Goal: Navigation & Orientation: Find specific page/section

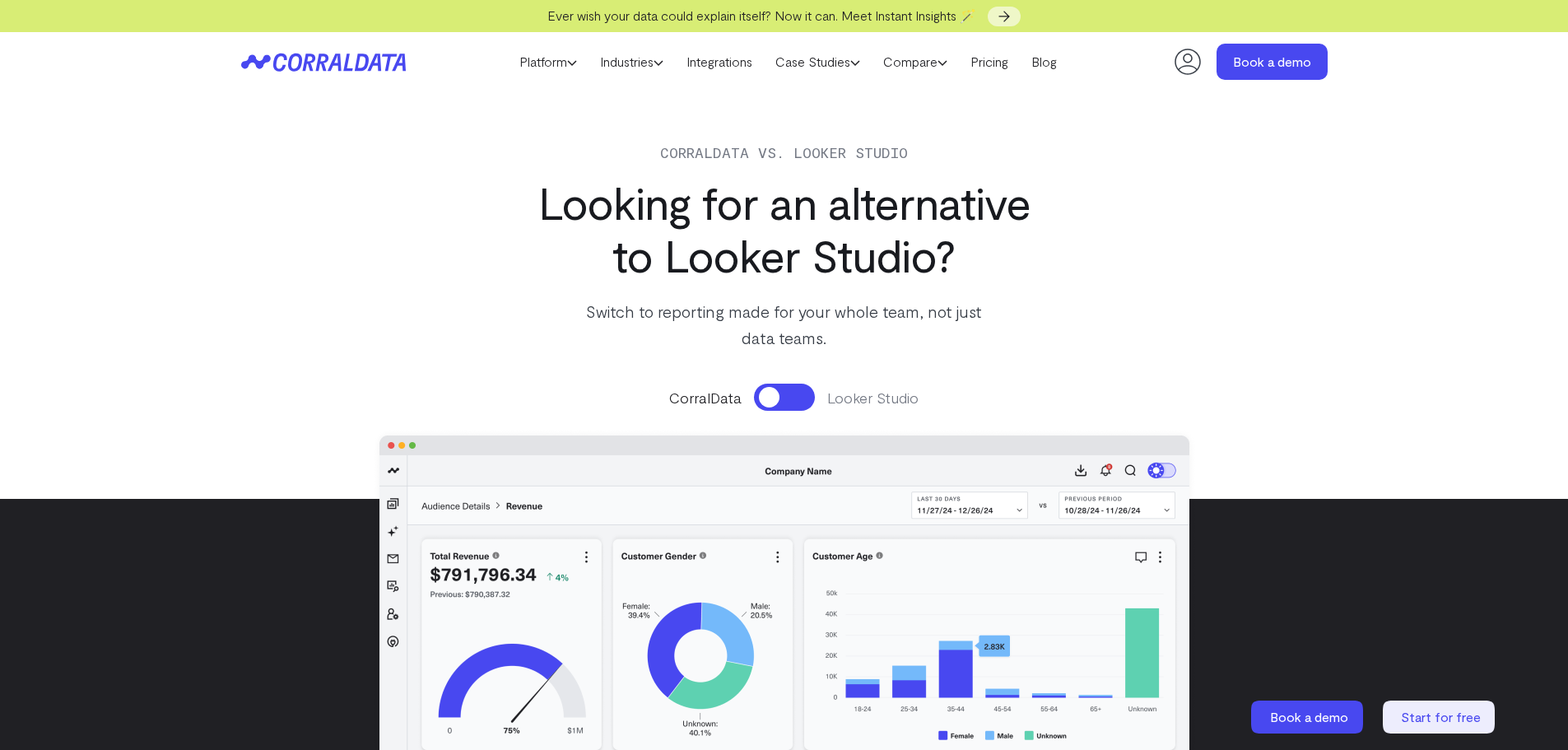
scroll to position [6799, 0]
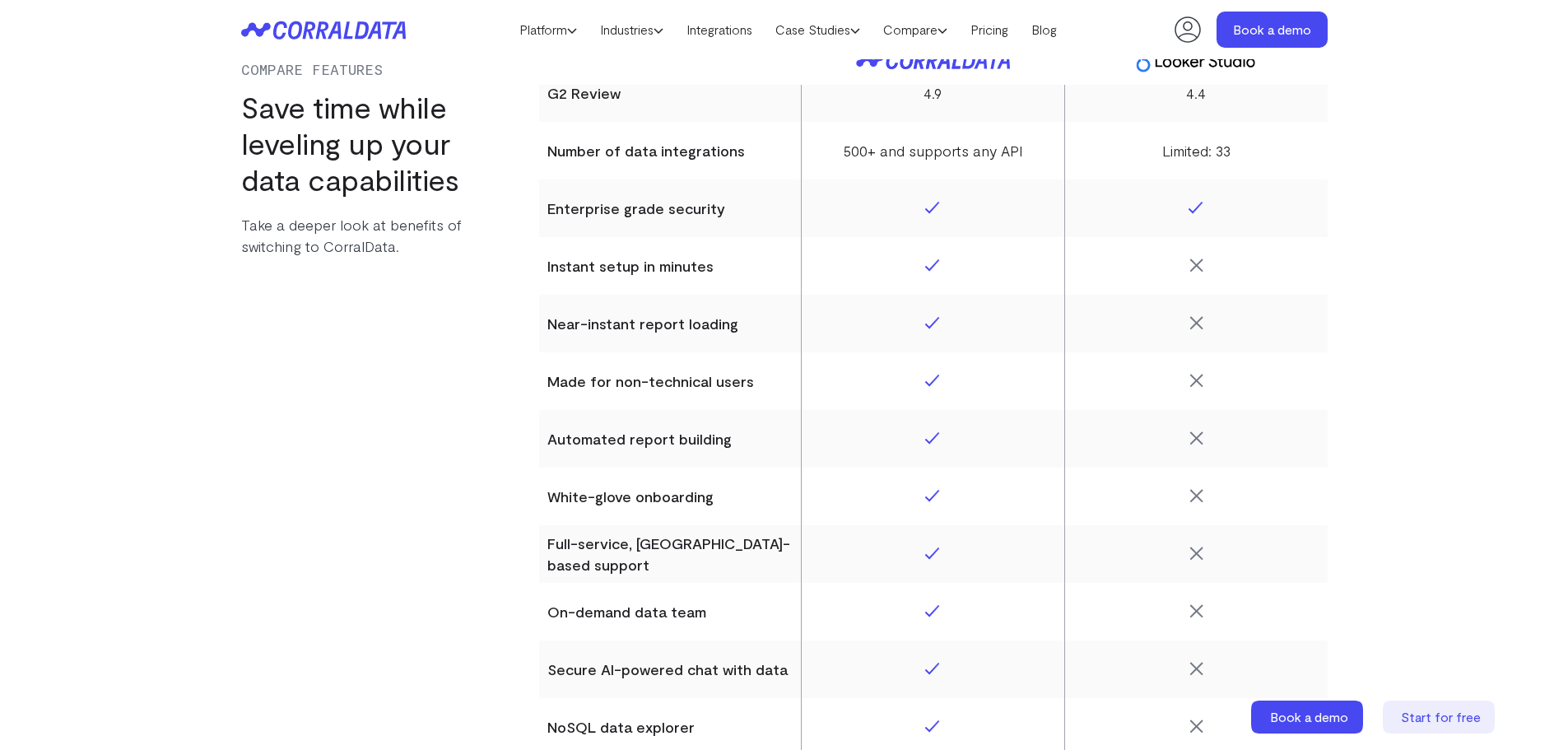
drag, startPoint x: 0, startPoint y: 0, endPoint x: 957, endPoint y: 27, distance: 957.4
click at [947, 27] on icon at bounding box center [943, 30] width 9 height 9
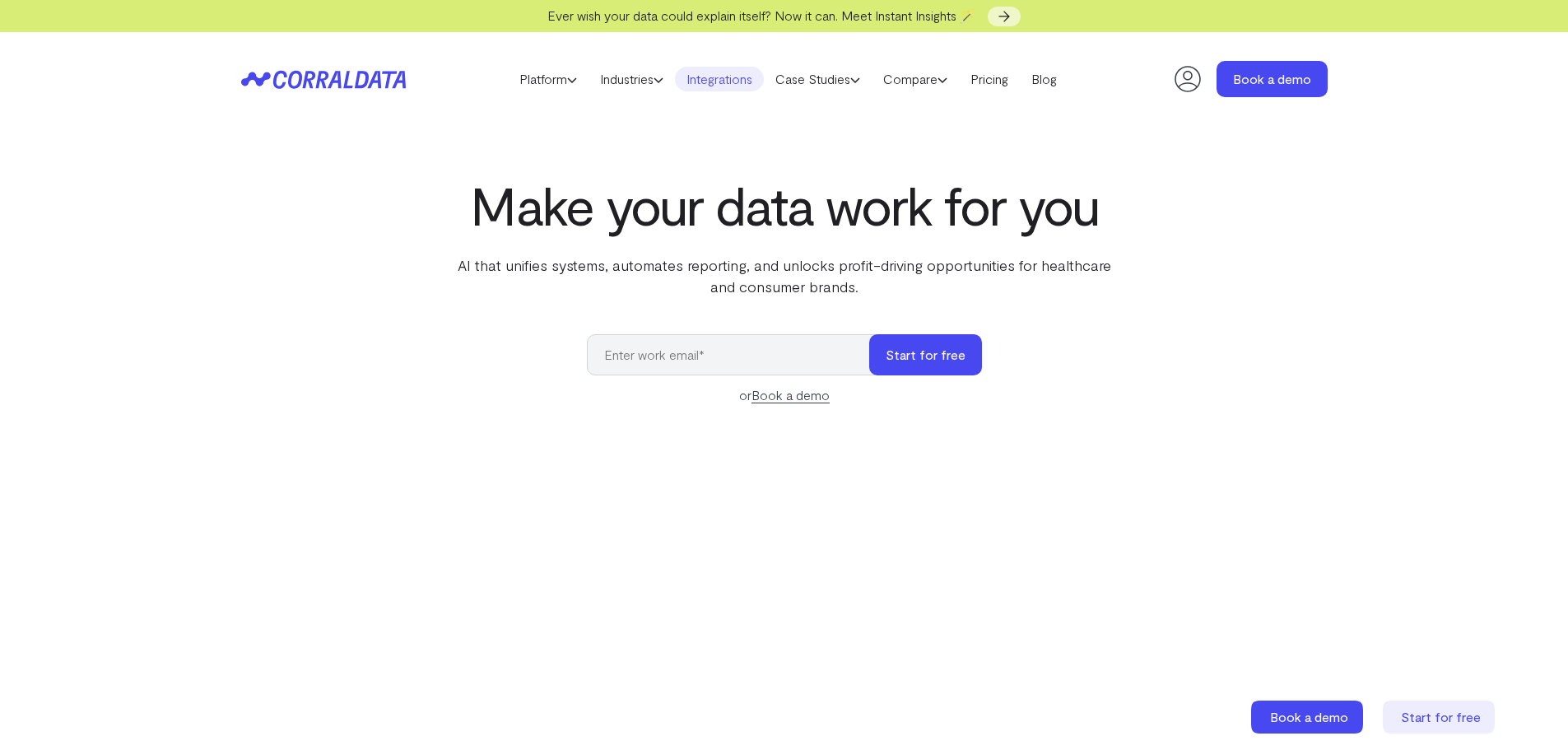
click at [729, 76] on link "Integrations" at bounding box center [720, 79] width 89 height 25
